Goal: Transaction & Acquisition: Purchase product/service

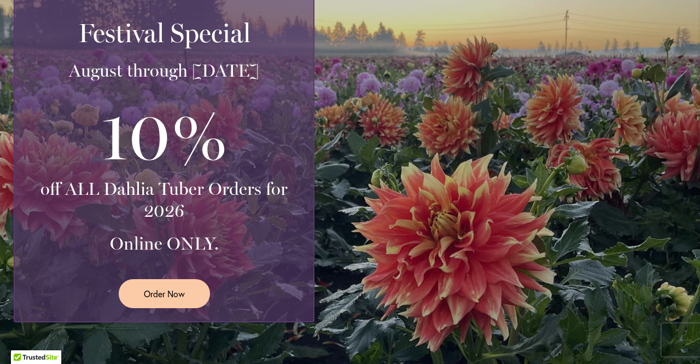
scroll to position [294, 0]
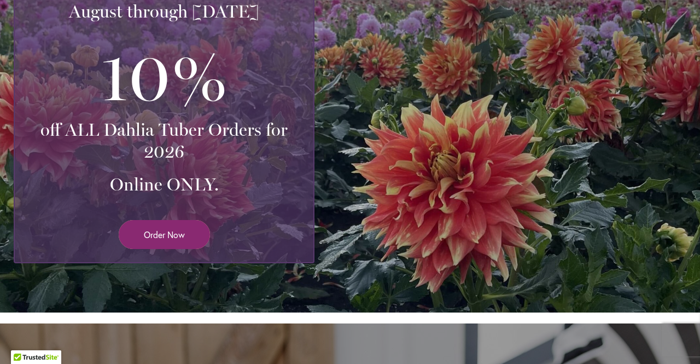
click at [172, 232] on span "Order Now" at bounding box center [164, 234] width 41 height 13
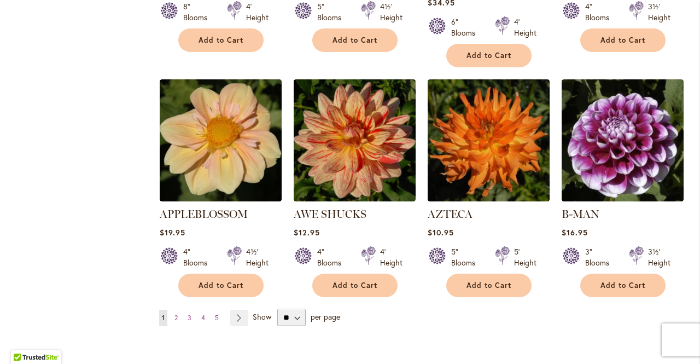
scroll to position [930, 0]
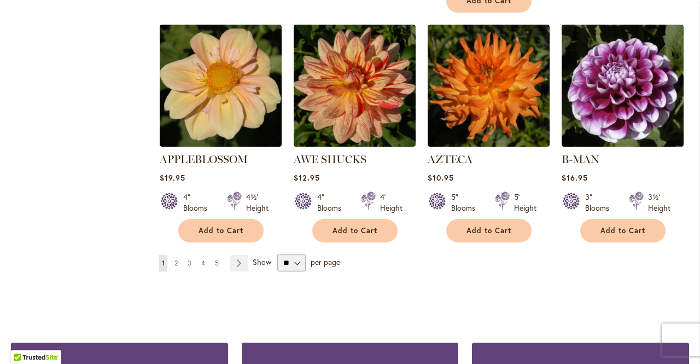
click at [174, 259] on span "2" at bounding box center [175, 263] width 3 height 8
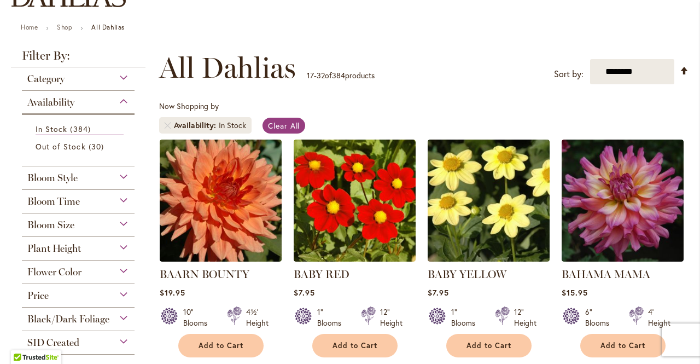
scroll to position [109, 0]
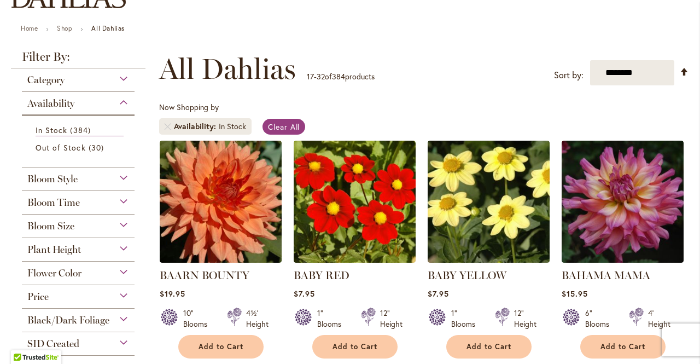
click at [78, 180] on div "Bloom Style" at bounding box center [78, 176] width 113 height 18
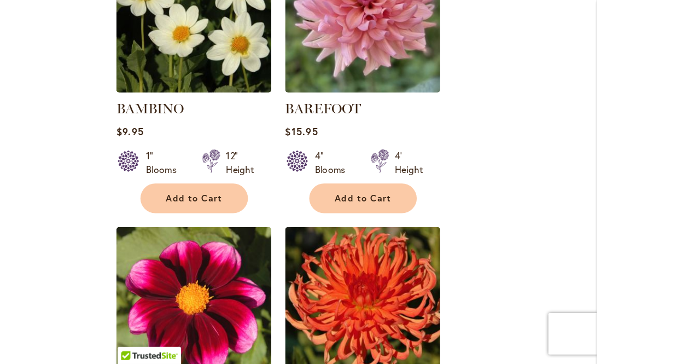
scroll to position [0, 0]
